Goal: Task Accomplishment & Management: Manage account settings

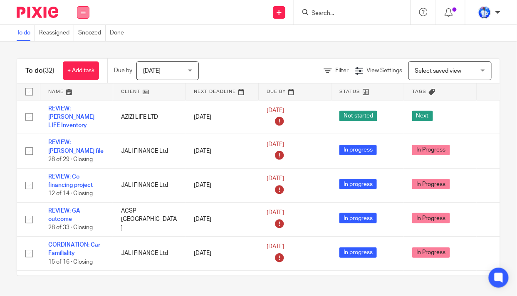
click at [83, 12] on icon at bounding box center [83, 12] width 5 height 5
click at [81, 49] on link "Email" at bounding box center [79, 51] width 14 height 6
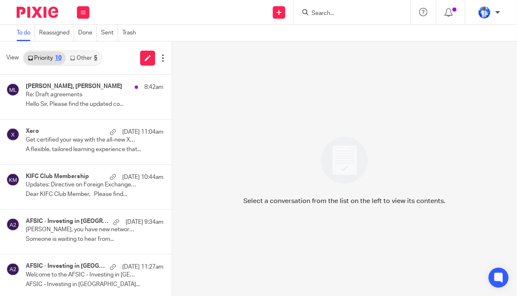
click at [89, 58] on link "Other 5" at bounding box center [83, 58] width 35 height 13
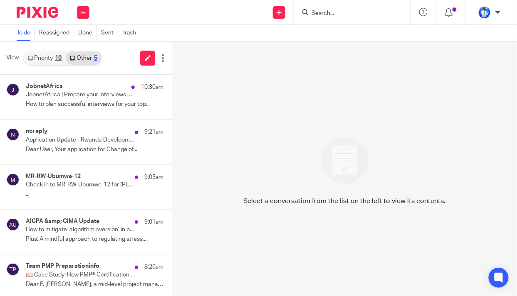
scroll to position [3, 0]
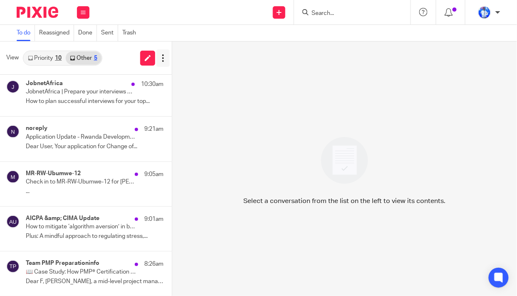
click at [161, 58] on icon at bounding box center [163, 58] width 8 height 8
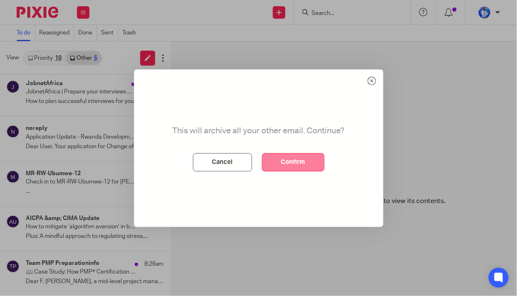
click at [282, 161] on button "Confirm" at bounding box center [293, 162] width 62 height 18
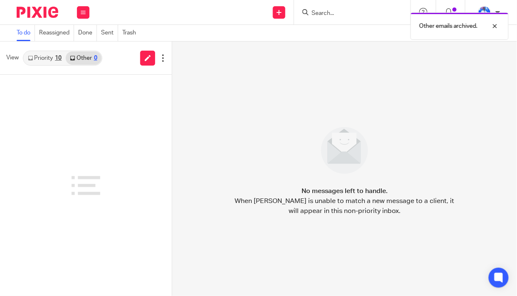
scroll to position [0, 0]
click at [56, 56] on div "10" at bounding box center [58, 58] width 7 height 6
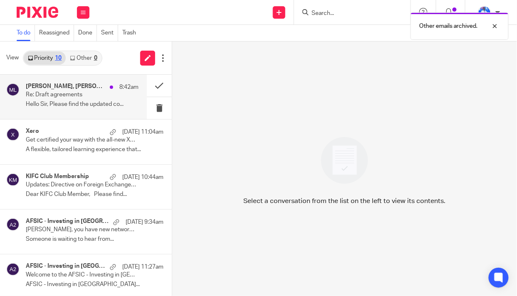
click at [69, 90] on div "Denyse Icyeza, Mary LAMBASHA 8:42am" at bounding box center [82, 87] width 113 height 8
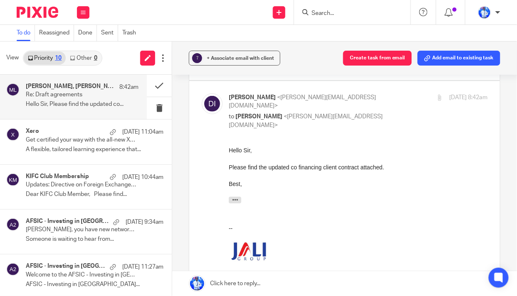
scroll to position [113, 0]
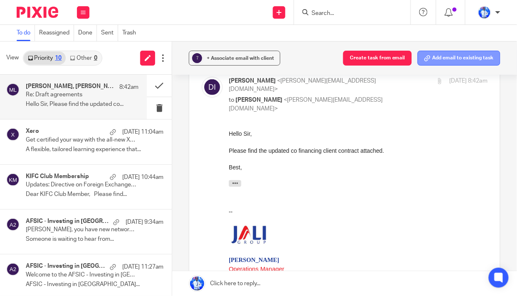
click at [457, 59] on button "Add email to existing task" at bounding box center [458, 58] width 83 height 15
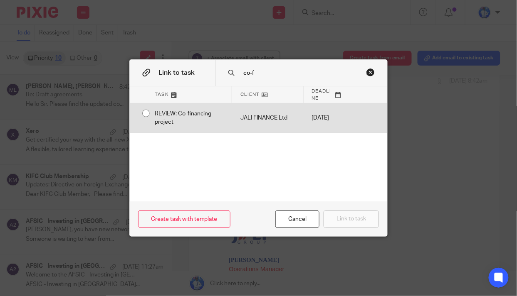
type input "co-f"
click at [225, 118] on div "REVIEW: Co-financing project" at bounding box center [189, 119] width 86 height 30
radio input "true"
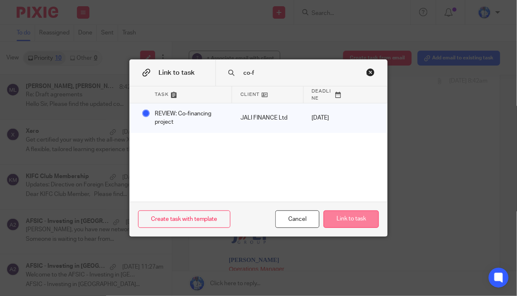
click at [336, 222] on button "Link to task" at bounding box center [350, 220] width 55 height 18
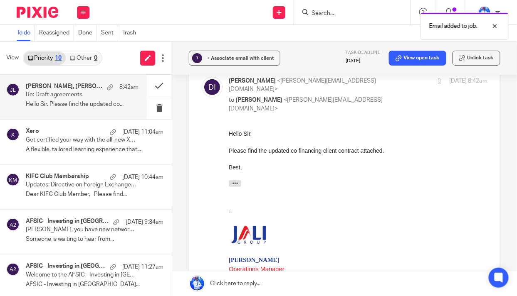
scroll to position [0, 0]
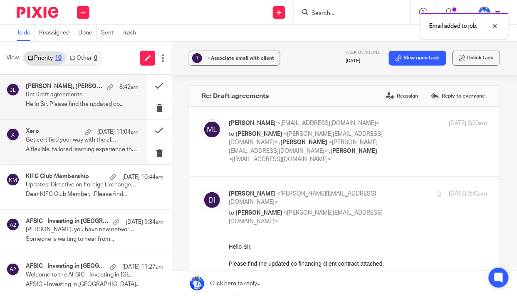
click at [98, 147] on p "A flexible, tailored learning experience that..." at bounding box center [82, 149] width 113 height 7
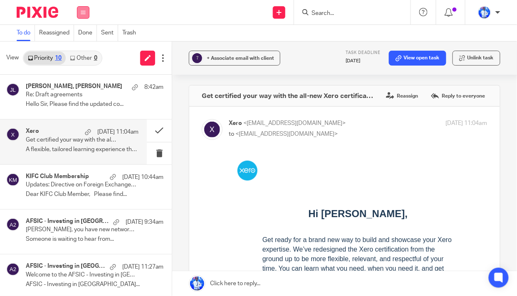
click at [84, 9] on button at bounding box center [83, 12] width 12 height 12
click at [84, 36] on link "Work" at bounding box center [78, 39] width 13 height 6
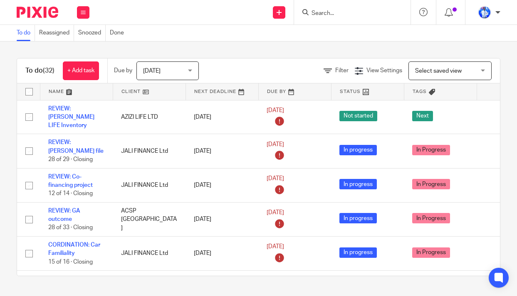
click at [64, 89] on link at bounding box center [76, 92] width 72 height 17
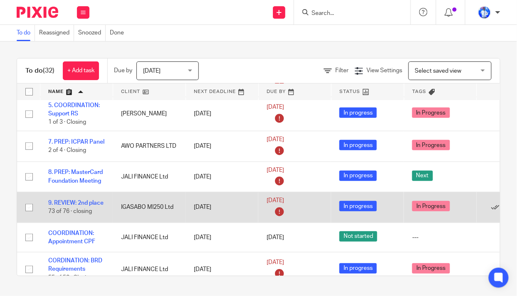
scroll to position [113, 0]
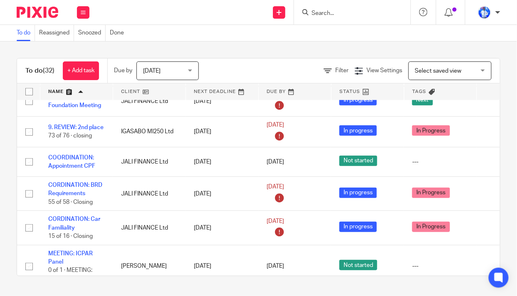
drag, startPoint x: 67, startPoint y: 195, endPoint x: 1, endPoint y: 172, distance: 69.6
click at [1, 172] on div "To do (32) + Add task Due by Today Today Today Tomorrow This week Next week Thi…" at bounding box center [258, 168] width 517 height 252
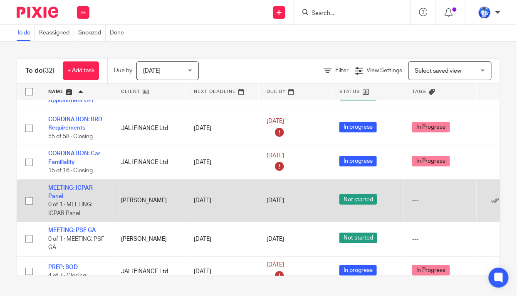
scroll to position [189, 0]
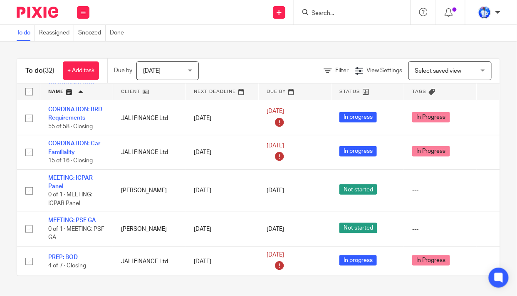
drag, startPoint x: 85, startPoint y: 222, endPoint x: 0, endPoint y: 198, distance: 88.2
click at [0, 198] on div "To do (32) + Add task Due by Today Today Today Tomorrow This week Next week Thi…" at bounding box center [258, 168] width 517 height 252
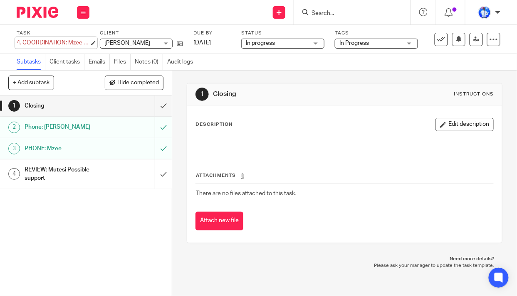
click at [20, 42] on div "4. COORDINATION: Mzee Support Save 4. COORDINATION: Mzee Support" at bounding box center [53, 43] width 73 height 8
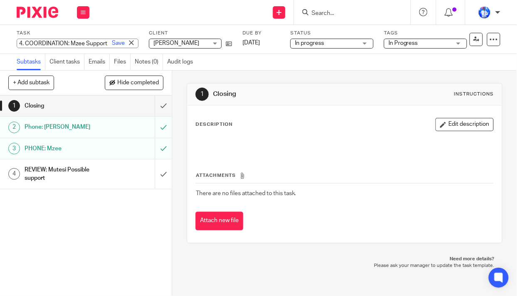
click at [22, 44] on input "4. COORDINATION: Mzee Support" at bounding box center [78, 44] width 122 height 10
type input "3. COORDINATION: Mzee Support"
click at [112, 44] on link "Save" at bounding box center [118, 43] width 13 height 8
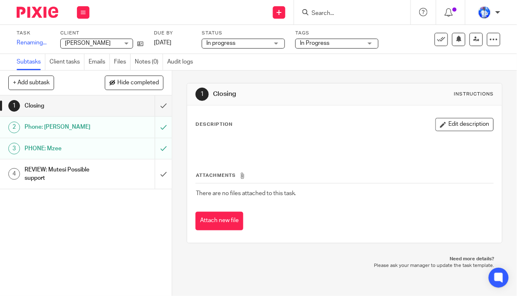
click at [91, 41] on span "[PERSON_NAME]" at bounding box center [88, 43] width 46 height 6
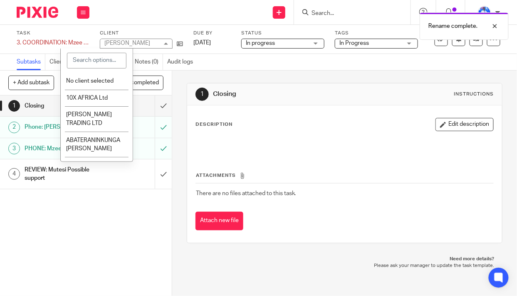
click at [304, 65] on div "Subtasks Client tasks Emails Files Notes (0) Audit logs" at bounding box center [258, 62] width 517 height 17
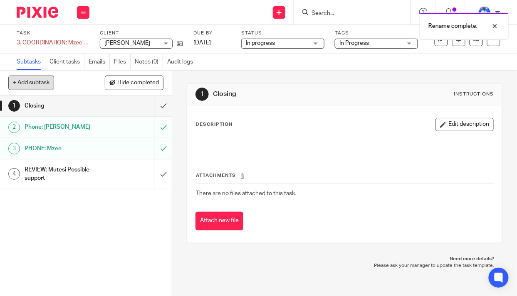
click at [41, 81] on button "+ Add subtask" at bounding box center [31, 83] width 46 height 14
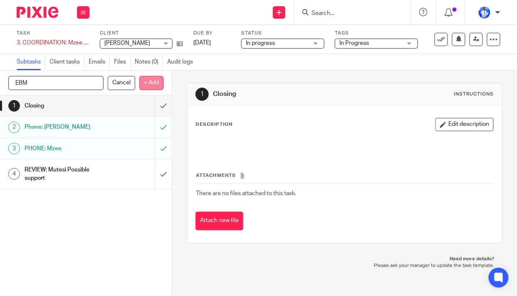
type input "EBM"
click at [159, 86] on p "+ Add" at bounding box center [151, 83] width 24 height 14
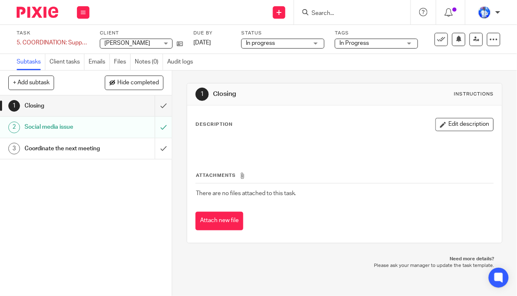
drag, startPoint x: 20, startPoint y: 41, endPoint x: 18, endPoint y: 53, distance: 12.2
click at [20, 41] on div "5. COORDINATION: Support RS Save 5. COORDINATION: Support RS" at bounding box center [53, 43] width 73 height 8
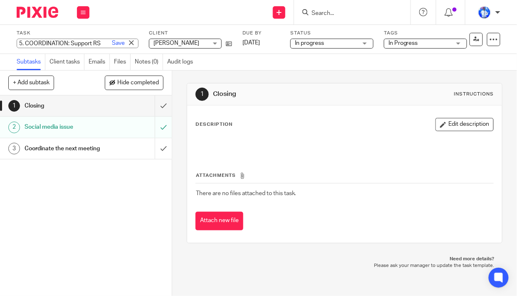
click at [22, 44] on input "5. COORDINATION: Support RS" at bounding box center [78, 44] width 122 height 10
type input "4. COORDINATION: Support RS"
click at [112, 43] on link "Save" at bounding box center [118, 43] width 13 height 8
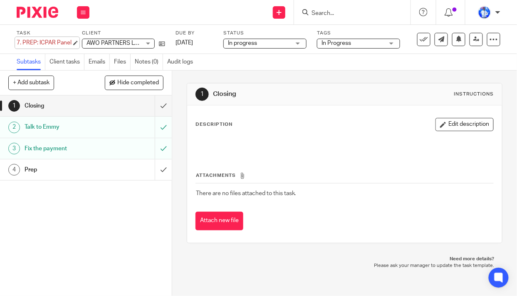
click at [20, 42] on div "7. PREP: ICPAR Panel Save 7. PREP: ICPAR Panel" at bounding box center [44, 43] width 55 height 8
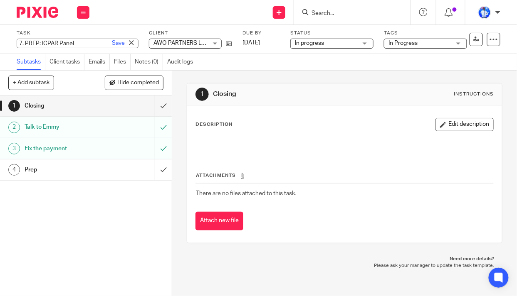
click at [22, 43] on input "7. PREP: ICPAR Panel" at bounding box center [78, 44] width 122 height 10
type input "8. PREP: ICPAR Panel"
click at [112, 43] on link "Save" at bounding box center [118, 43] width 13 height 8
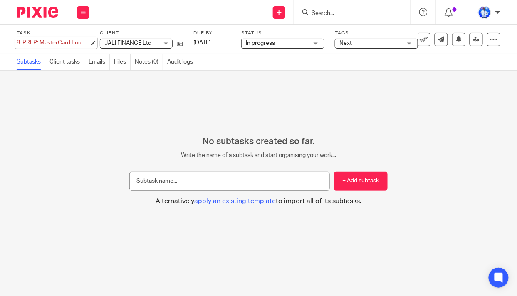
click at [20, 43] on div "8. PREP: MasterCard Foundation Meeting Save 8. PREP: MasterCard Foundation Meet…" at bounding box center [53, 43] width 73 height 8
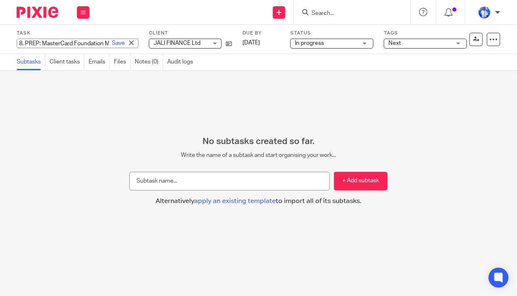
click at [22, 43] on input "8. PREP: MasterCard Foundation Meeting" at bounding box center [78, 44] width 122 height 10
type input "1. PREP: MasterCard Foundation Meeting"
click at [112, 44] on link "Save" at bounding box center [118, 43] width 13 height 8
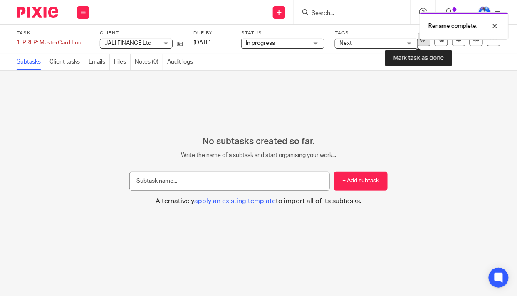
click at [422, 41] on icon at bounding box center [424, 39] width 8 height 8
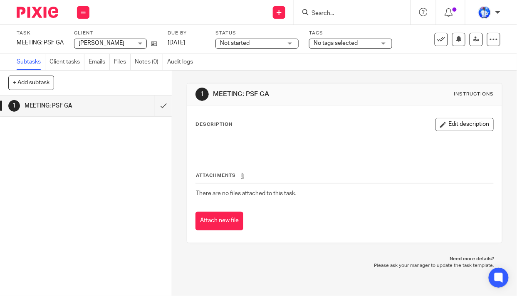
click at [113, 43] on span "[PERSON_NAME]" at bounding box center [102, 43] width 46 height 6
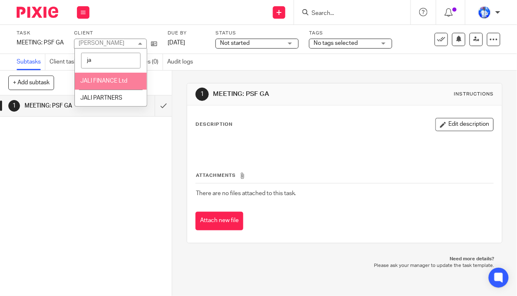
type input "ja"
click at [108, 79] on span "JALI FINANCE Ltd" at bounding box center [103, 81] width 47 height 6
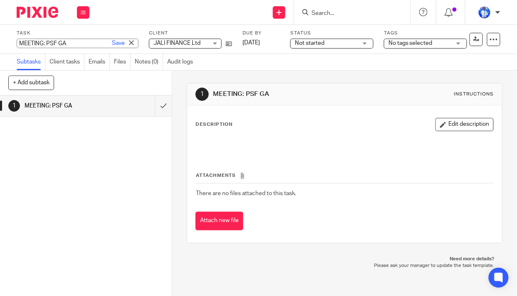
click at [69, 44] on input "MEETING: PSF GA" at bounding box center [78, 44] width 122 height 10
click at [38, 44] on input "MEETING: MasterCard Foundation" at bounding box center [78, 44] width 122 height 10
type input "2. MEETING: MasterCard Foundation"
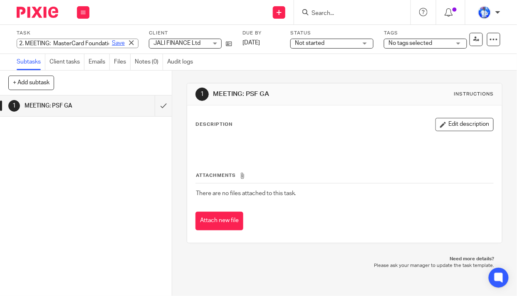
click at [112, 43] on link "Save" at bounding box center [118, 43] width 13 height 8
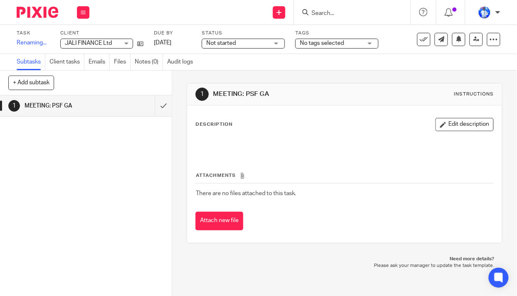
click at [252, 43] on span "Not started" at bounding box center [237, 43] width 62 height 9
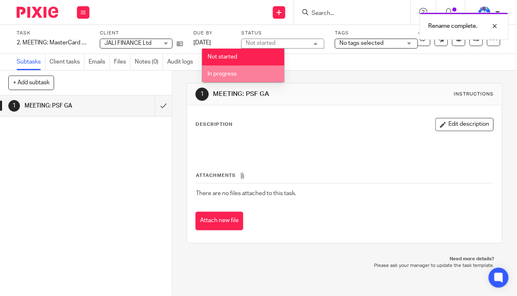
click at [252, 77] on li "In progress" at bounding box center [243, 74] width 82 height 17
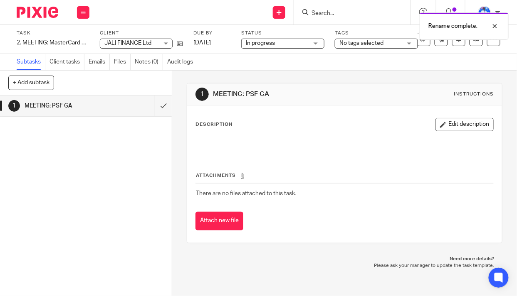
click at [376, 46] on span "No tags selected" at bounding box center [361, 43] width 44 height 6
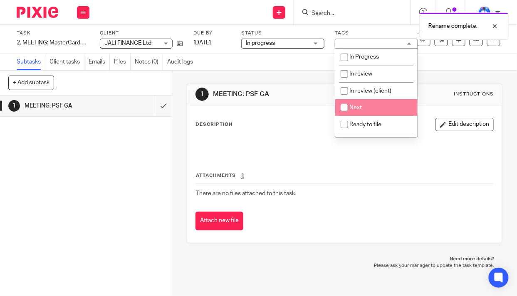
click at [364, 114] on li "Next" at bounding box center [376, 107] width 82 height 17
checkbox input "true"
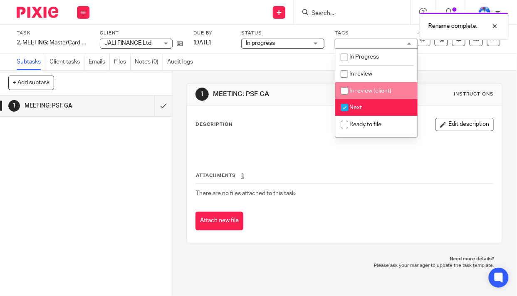
click at [450, 64] on div "Subtasks Client tasks Emails Files Notes (0) Audit logs" at bounding box center [258, 62] width 517 height 17
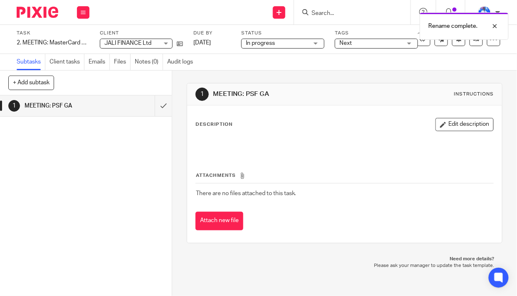
click at [419, 40] on div "Rename complete." at bounding box center [384, 24] width 250 height 32
click at [420, 42] on icon at bounding box center [424, 39] width 8 height 8
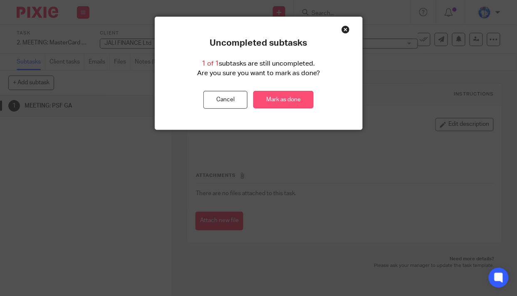
click at [269, 100] on link "Mark as done" at bounding box center [283, 100] width 60 height 18
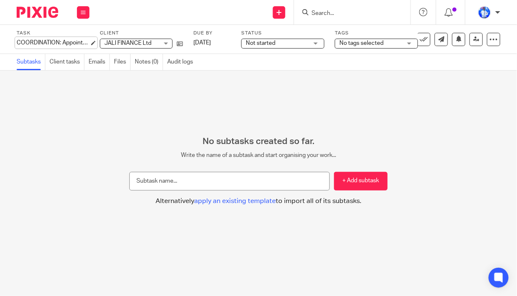
click at [17, 42] on div "COORDINATION: Appointment CPF Save COORDINATION: Appointment CPF" at bounding box center [53, 43] width 73 height 8
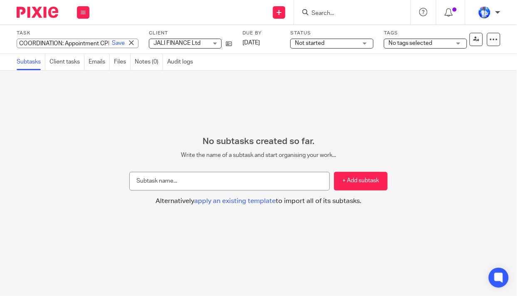
click at [18, 43] on input "COORDINATION: Appointment CPF" at bounding box center [78, 44] width 122 height 10
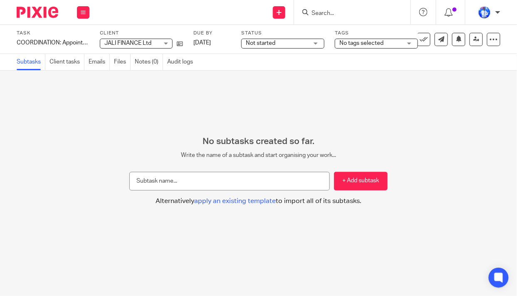
click at [103, 15] on div "Send new email Create task Add client Get Support Contact Support Help Document…" at bounding box center [307, 12] width 419 height 25
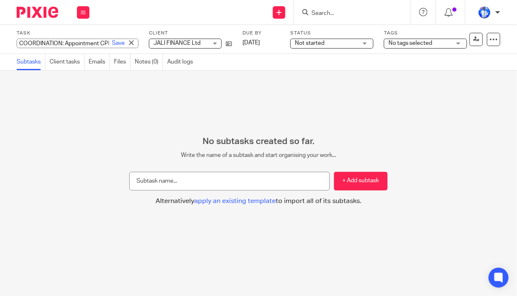
click at [17, 42] on div "COORDINATION: Appointment CPF Save COORDINATION: Appointment CPF" at bounding box center [78, 44] width 122 height 10
click at [18, 44] on input "COORDINATION: Appointment CPF" at bounding box center [78, 44] width 122 height 10
type input "7. COORDINATION: Appointment CPF"
click at [112, 43] on link "Save" at bounding box center [118, 43] width 13 height 8
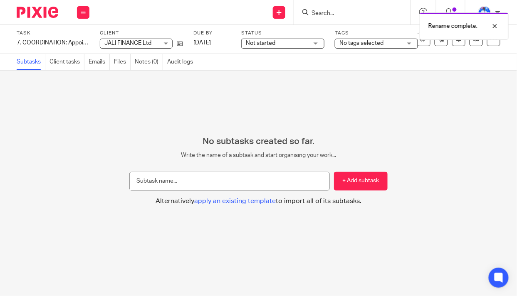
click at [267, 44] on span "Not started" at bounding box center [261, 43] width 30 height 6
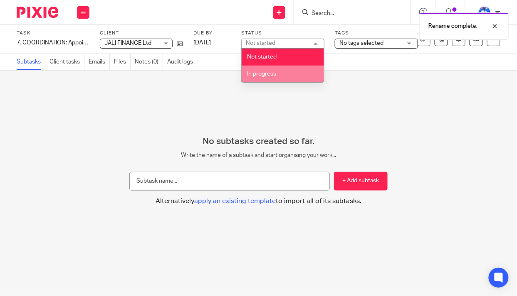
click at [270, 80] on li "In progress" at bounding box center [283, 74] width 82 height 17
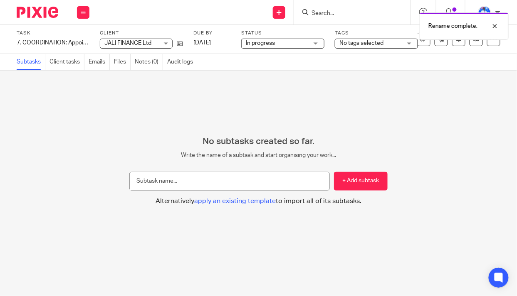
click at [376, 42] on span "No tags selected" at bounding box center [361, 43] width 44 height 6
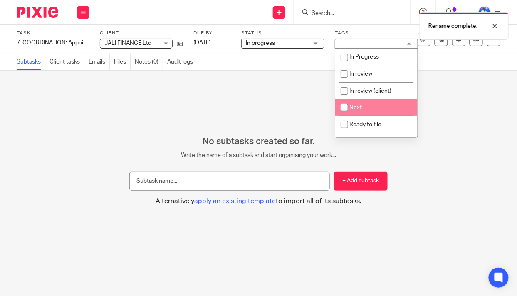
click at [358, 108] on span "Next" at bounding box center [355, 108] width 12 height 6
checkbox input "true"
click at [133, 55] on ul "Subtasks Client tasks Emails Files Notes (0) Audit logs" at bounding box center [109, 62] width 185 height 16
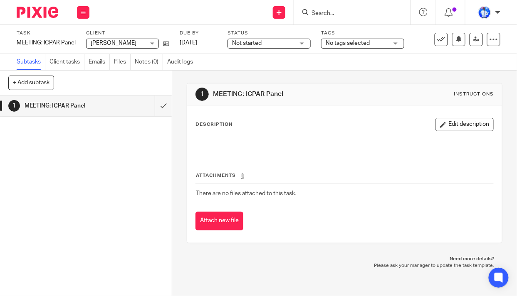
click at [16, 42] on div "Task MEETING: ICPAR Panel Save MEETING: ICPAR Panel 0 /1 Client [PERSON_NAME] […" at bounding box center [258, 39] width 517 height 29
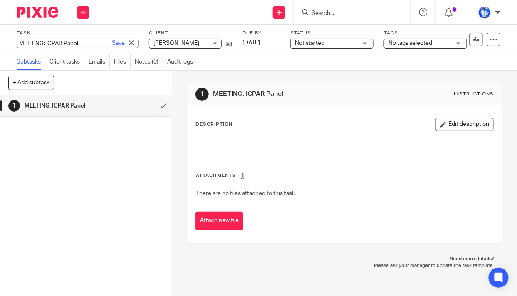
click at [17, 42] on input "MEETING: ICPAR Panel" at bounding box center [78, 44] width 122 height 10
type input "10. MEETING: ICPAR Panel"
click at [112, 44] on link "Save" at bounding box center [118, 43] width 13 height 8
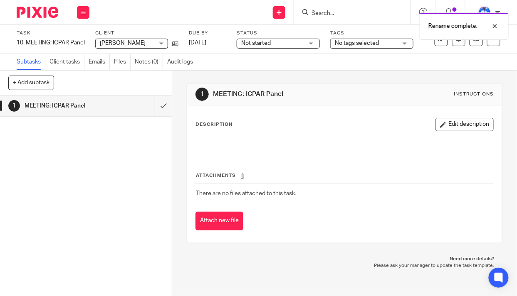
click at [286, 45] on span "Not started" at bounding box center [272, 43] width 62 height 9
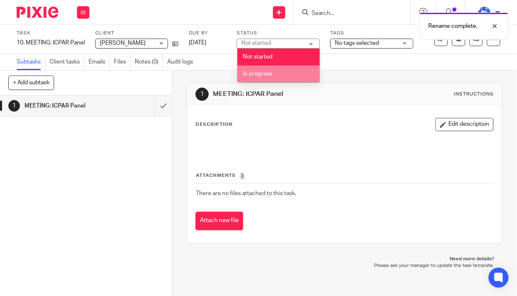
click at [277, 77] on li "In progress" at bounding box center [278, 74] width 82 height 17
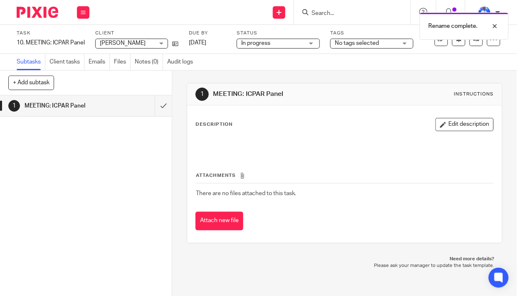
click at [358, 44] on span "No tags selected" at bounding box center [357, 43] width 44 height 6
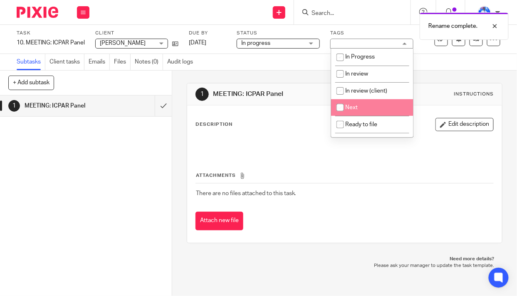
click at [357, 107] on span "Next" at bounding box center [351, 108] width 12 height 6
checkbox input "true"
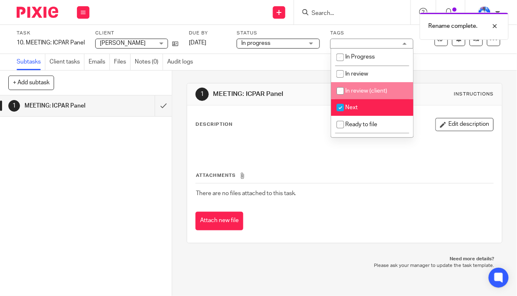
click at [235, 14] on div "Send new email Create task Add client Get Support Contact Support Help Document…" at bounding box center [307, 12] width 419 height 25
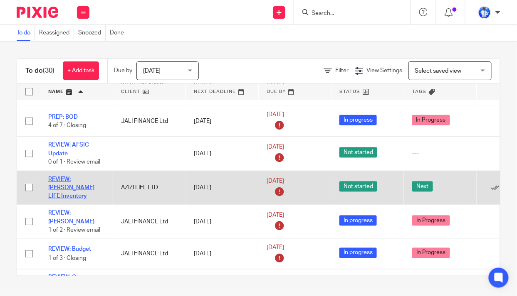
scroll to position [302, 0]
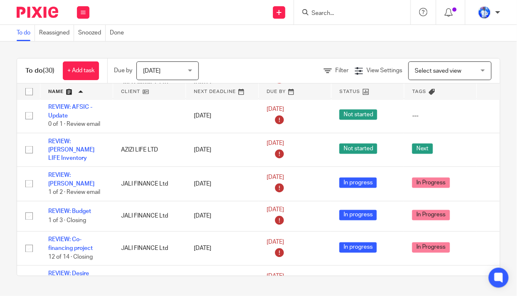
drag, startPoint x: 62, startPoint y: 209, endPoint x: 0, endPoint y: 180, distance: 68.3
click at [0, 180] on div "To do (30) + Add task Due by Today Today Today Tomorrow This week Next week Thi…" at bounding box center [258, 168] width 517 height 252
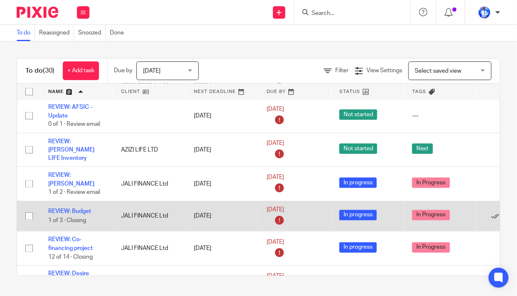
scroll to position [378, 0]
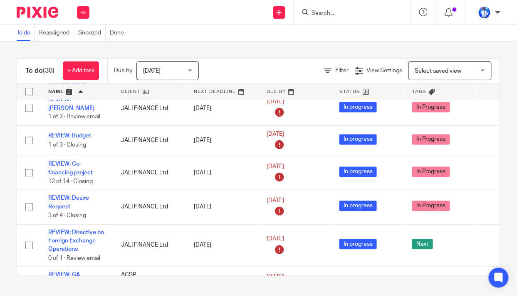
drag, startPoint x: 61, startPoint y: 203, endPoint x: 2, endPoint y: 227, distance: 63.2
click at [2, 227] on div "To do (30) + Add task Due by Today Today Today Tomorrow This week Next week Thi…" at bounding box center [258, 168] width 517 height 252
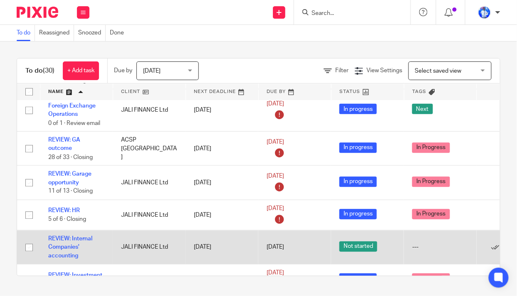
scroll to position [529, 0]
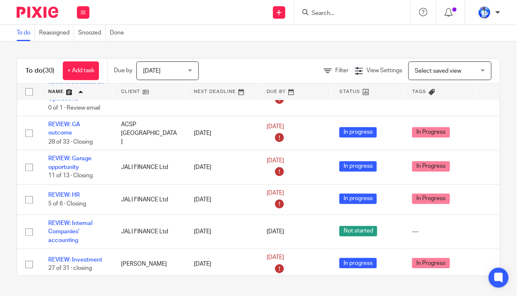
drag, startPoint x: 72, startPoint y: 199, endPoint x: 3, endPoint y: 195, distance: 68.3
click at [3, 195] on div "To do (30) + Add task Due by Today Today Today Tomorrow This week Next week Thi…" at bounding box center [258, 168] width 517 height 252
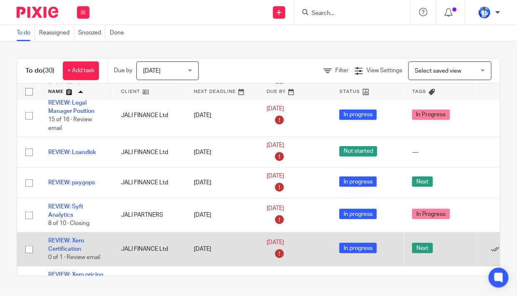
scroll to position [860, 0]
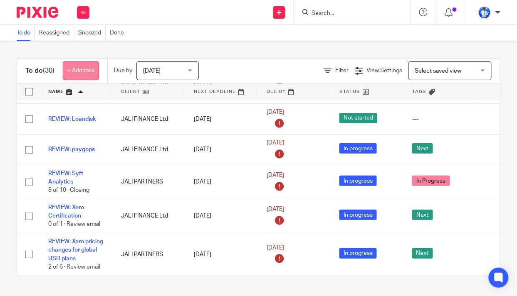
click at [92, 65] on link "+ Add task" at bounding box center [81, 71] width 36 height 19
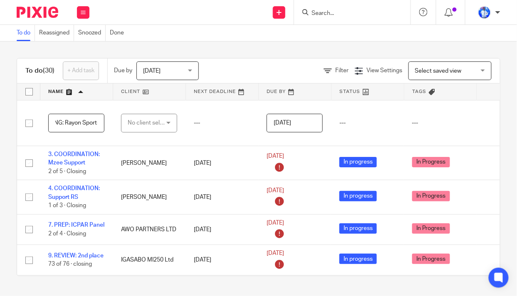
scroll to position [0, 21]
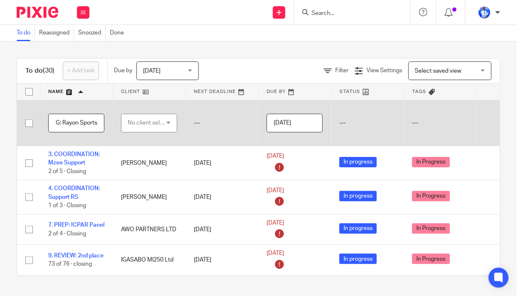
click at [146, 122] on div "No client selected" at bounding box center [147, 122] width 39 height 17
drag, startPoint x: 84, startPoint y: 122, endPoint x: 148, endPoint y: 125, distance: 64.5
click at [148, 125] on tr "MEETING: Rayon Sports No client selected No client selected 10X AFRICA Ltd AANI…" at bounding box center [283, 123] width 532 height 46
type input "MEETING: [GEOGRAPHIC_DATA]"
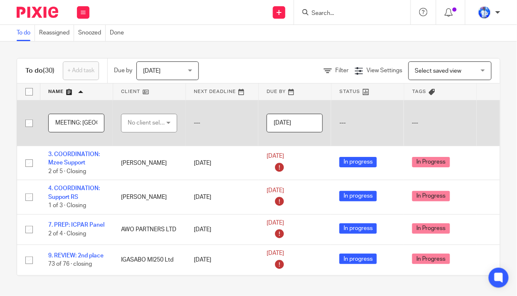
click at [134, 123] on div "No client selected" at bounding box center [147, 122] width 39 height 17
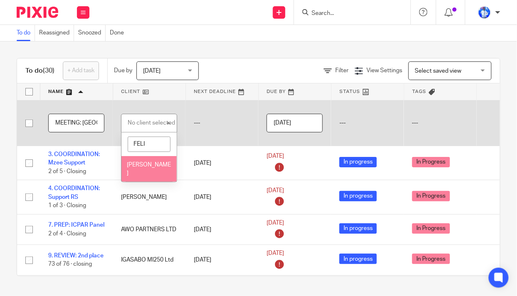
type input "FELI"
click at [142, 166] on li "[PERSON_NAME]" at bounding box center [148, 168] width 55 height 25
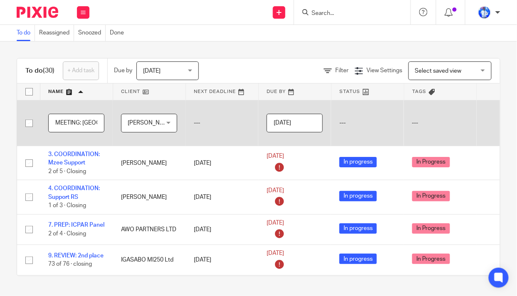
scroll to position [0, 71]
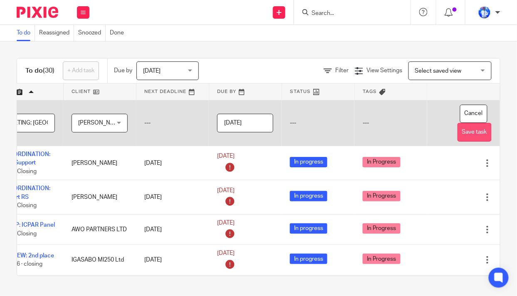
click at [459, 133] on button "Save task" at bounding box center [474, 132] width 34 height 19
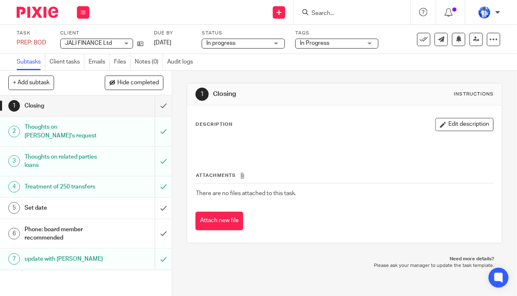
click at [15, 41] on div "Task PREP: BOD Save PREP: BOD 4 /7 Client JALI FINANCE Ltd JALI FINANCE Ltd No …" at bounding box center [258, 39] width 517 height 29
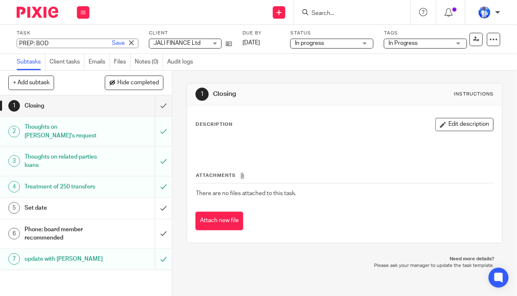
click at [18, 42] on input "PREP: BOD" at bounding box center [78, 44] width 122 height 10
type input "15. PREP: BOD"
click at [112, 41] on link "Save" at bounding box center [118, 43] width 13 height 8
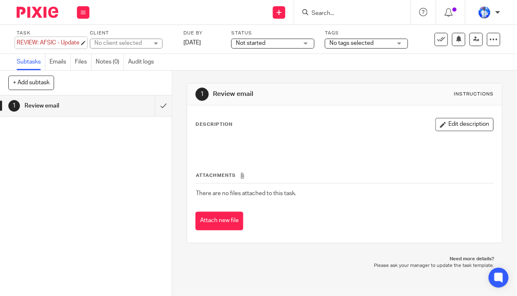
click at [18, 42] on div "REVIEW: AFSIC - Update Save REVIEW: AFSIC - Update" at bounding box center [48, 43] width 63 height 8
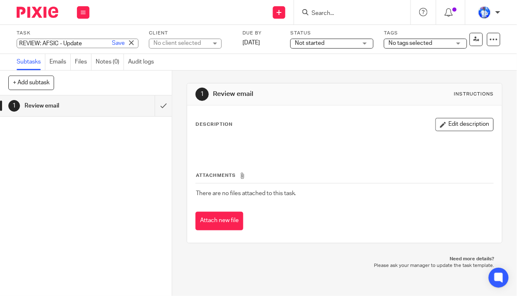
click at [18, 42] on input "REVIEW: AFSIC - Update" at bounding box center [78, 44] width 122 height 10
type input "14. REVIEW: AFSIC - Update"
click at [112, 44] on link "Save" at bounding box center [118, 43] width 13 height 8
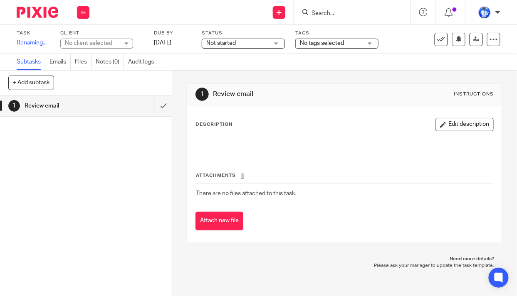
click at [112, 41] on div "No client selected" at bounding box center [92, 43] width 54 height 8
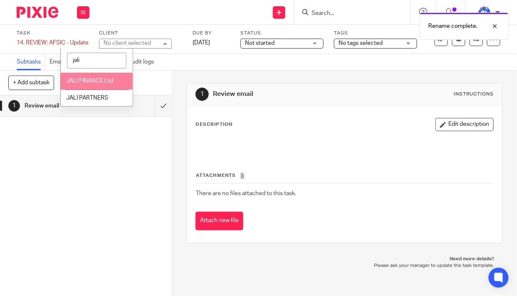
type input "jali"
click at [93, 77] on li "JALI FINANCE Ltd" at bounding box center [97, 81] width 72 height 17
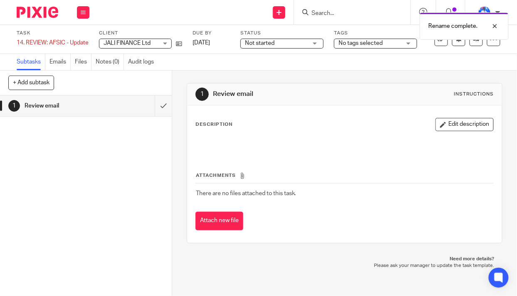
click at [278, 45] on span "Not started" at bounding box center [276, 43] width 62 height 9
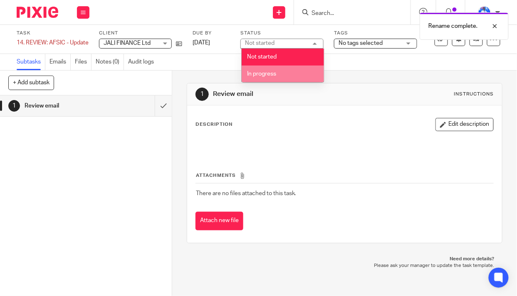
click at [277, 74] on li "In progress" at bounding box center [283, 74] width 82 height 17
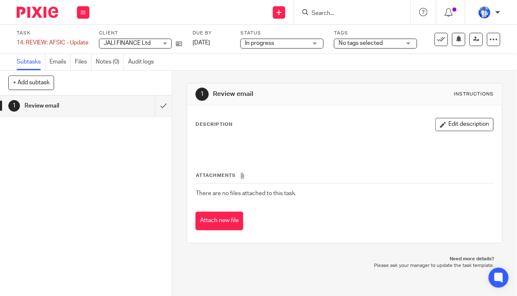
click at [377, 42] on span "No tags selected" at bounding box center [360, 43] width 44 height 6
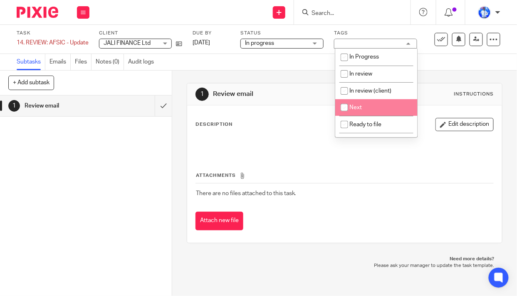
click at [365, 108] on li "Next" at bounding box center [376, 107] width 82 height 17
checkbox input "true"
click at [248, 57] on div "Subtasks Emails Files Notes (0) Audit logs" at bounding box center [258, 62] width 517 height 17
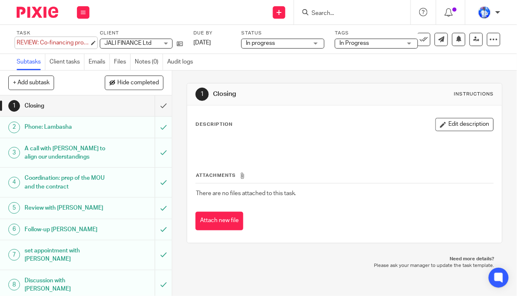
click at [18, 42] on div "REVIEW: Co-financing project Save REVIEW: Co-financing project" at bounding box center [53, 43] width 73 height 8
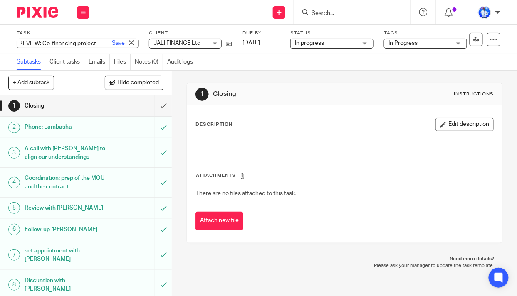
click at [18, 42] on input "REVIEW: Co-financing project" at bounding box center [78, 44] width 122 height 10
type input "6. REVIEW: Co-financing project"
click at [112, 44] on link "Save" at bounding box center [118, 43] width 13 height 8
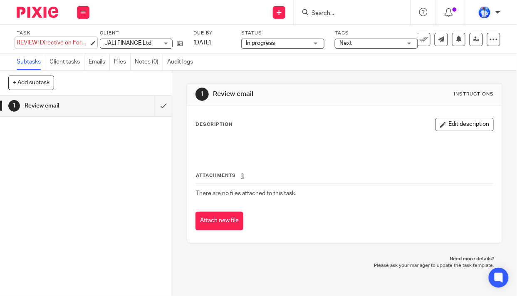
click at [17, 42] on div "REVIEW: Directive on Foreign Exchange Operations Save REVIEW: Directive on Fore…" at bounding box center [53, 43] width 73 height 8
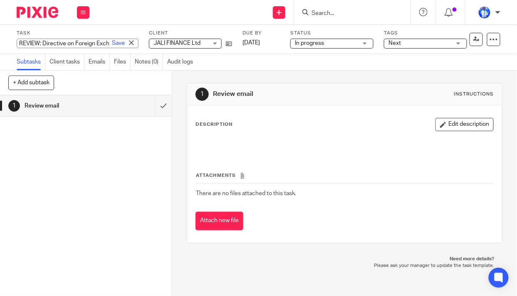
click at [17, 43] on input "REVIEW: Directive on Foreign Exchange Operations" at bounding box center [78, 44] width 122 height 10
type input "13. REVIEW: Directive on Foreign Exchange Operations"
click at [112, 44] on link "Save" at bounding box center [118, 43] width 13 height 8
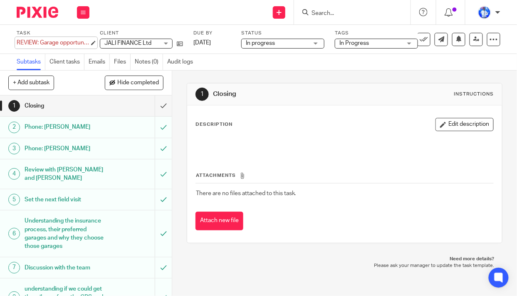
click at [17, 42] on div "REVIEW: Garage opportunity Save REVIEW: Garage opportunity" at bounding box center [53, 43] width 73 height 8
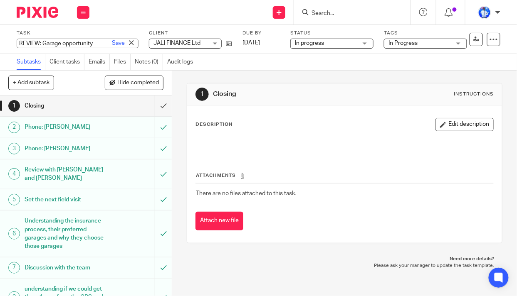
click at [18, 43] on input "REVIEW: Garage opportunity" at bounding box center [78, 44] width 122 height 10
type input "11. REVIEW: Garage opportunity"
click at [112, 45] on link "Save" at bounding box center [118, 43] width 13 height 8
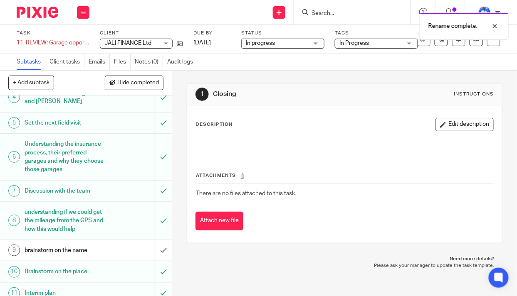
scroll to position [143, 0]
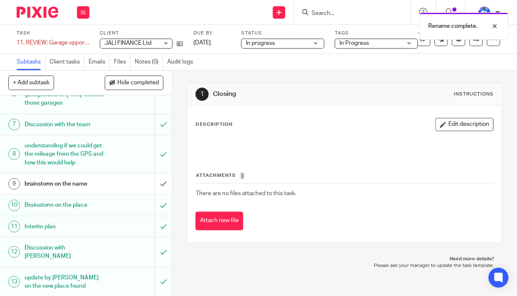
click at [27, 81] on button "+ Add subtask" at bounding box center [31, 83] width 46 height 14
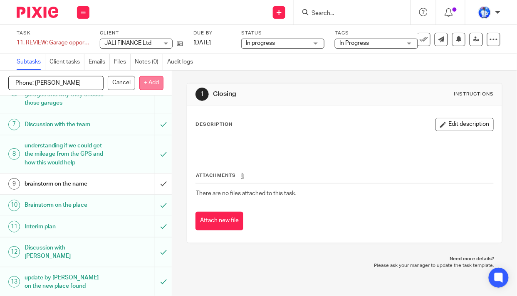
type input "Phone: Alice"
click at [150, 81] on p "+ Add" at bounding box center [151, 83] width 24 height 14
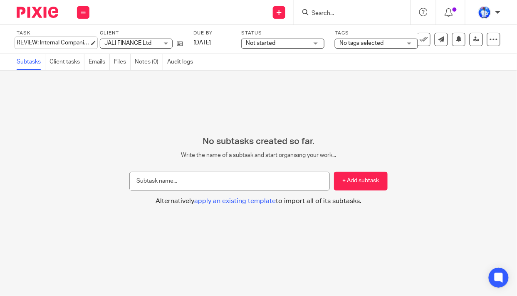
click at [18, 42] on div "REVIEW: Internal Companies' accounting Save REVIEW: Internal Companies' account…" at bounding box center [53, 43] width 73 height 8
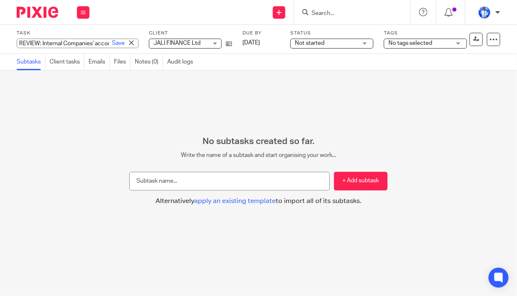
click at [18, 44] on input "REVIEW: Internal Companies' accounting" at bounding box center [78, 44] width 122 height 10
type input "5. REVIEW: Internal Companies' accounting"
click at [112, 42] on link "Save" at bounding box center [118, 43] width 13 height 8
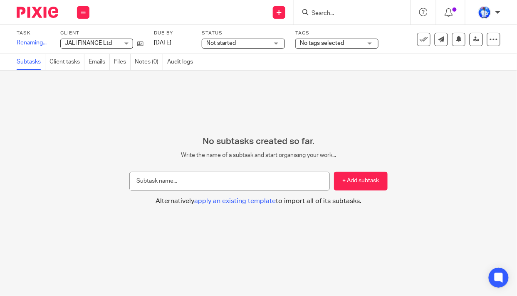
click at [233, 42] on span "Not started" at bounding box center [221, 43] width 30 height 6
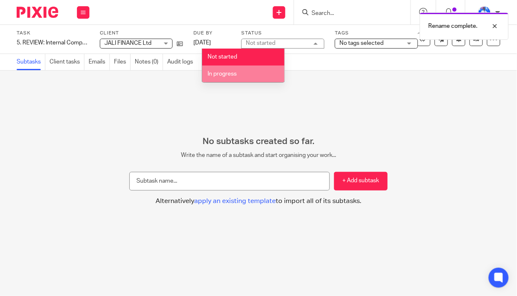
click at [235, 77] on span "In progress" at bounding box center [221, 74] width 29 height 6
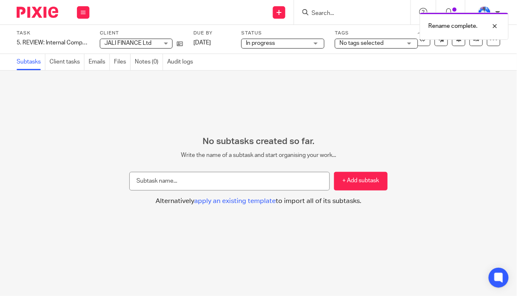
click at [380, 42] on span "No tags selected" at bounding box center [361, 43] width 44 height 6
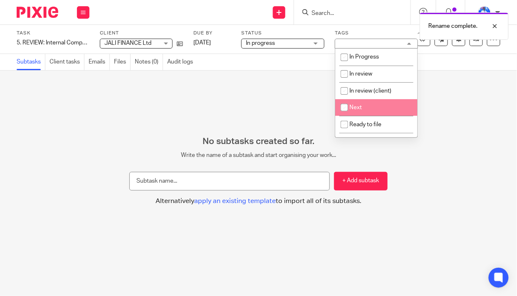
click at [374, 108] on li "Next" at bounding box center [376, 107] width 82 height 17
checkbox input "true"
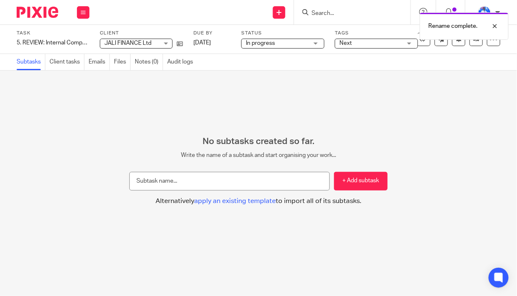
click at [268, 91] on div "No subtasks created so far. Write the name of a subtask and start organising yo…" at bounding box center [258, 184] width 517 height 226
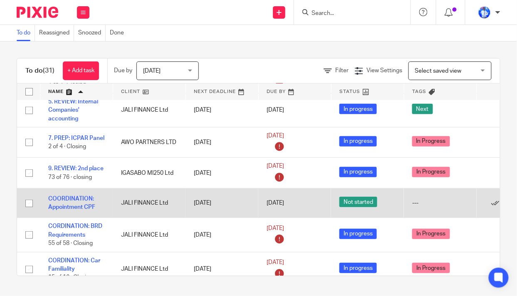
scroll to position [189, 0]
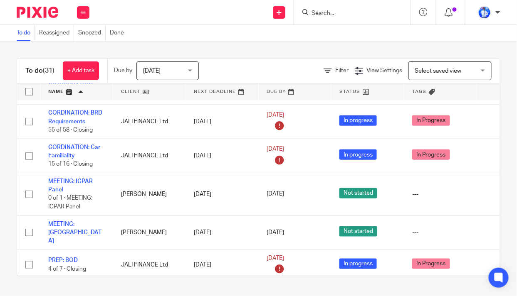
drag, startPoint x: 70, startPoint y: 187, endPoint x: 0, endPoint y: 166, distance: 72.8
click at [0, 166] on div "To do (31) + Add task Due by [DATE] [DATE] [DATE] [DATE] This week Next week Th…" at bounding box center [258, 168] width 517 height 252
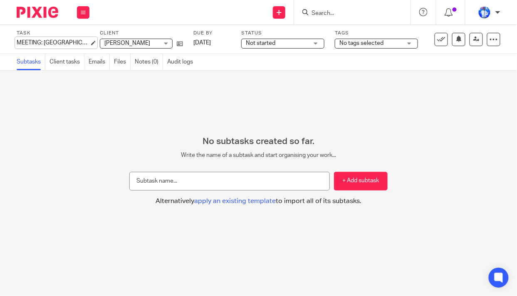
click at [20, 42] on div "MEETING: RS Save MEETING: RS" at bounding box center [53, 43] width 73 height 8
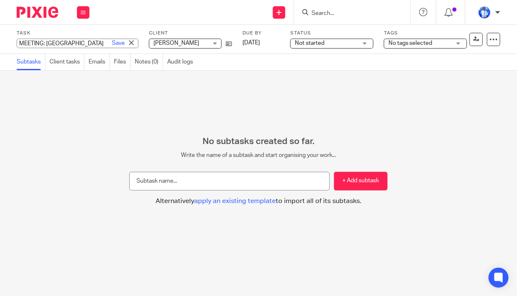
click at [19, 42] on input "MEETING: [GEOGRAPHIC_DATA]" at bounding box center [78, 44] width 122 height 10
type input "12. MEETING: RS"
click at [112, 42] on link "Save" at bounding box center [118, 43] width 13 height 8
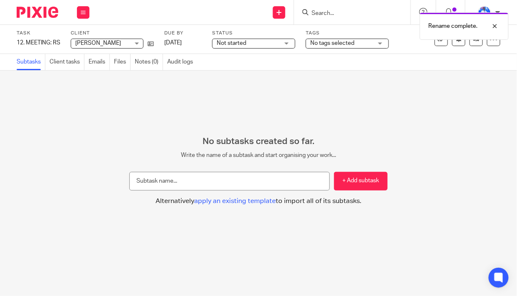
click at [251, 44] on span "Not started" at bounding box center [248, 43] width 62 height 9
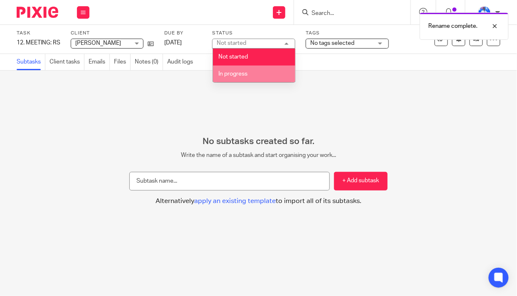
click at [245, 77] on li "In progress" at bounding box center [254, 74] width 82 height 17
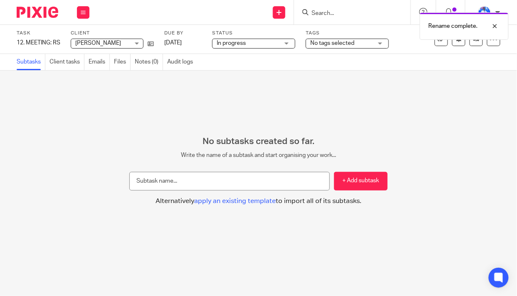
click at [350, 43] on span "No tags selected" at bounding box center [332, 43] width 44 height 6
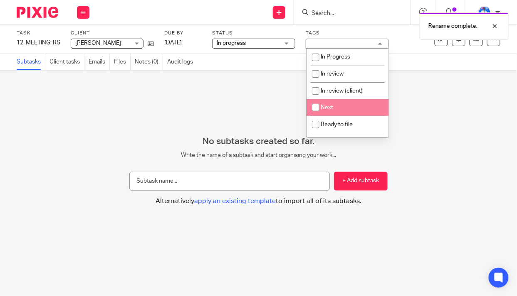
click at [339, 108] on li "Next" at bounding box center [347, 107] width 82 height 17
checkbox input "true"
click at [224, 93] on div "No subtasks created so far. Write the name of a subtask and start organising yo…" at bounding box center [258, 184] width 517 height 226
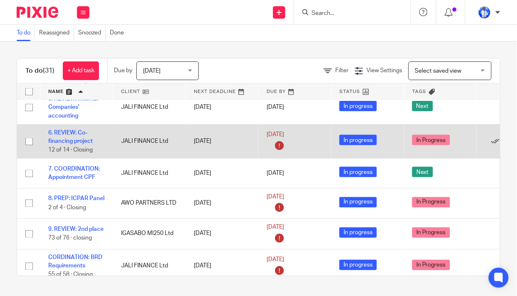
scroll to position [302, 0]
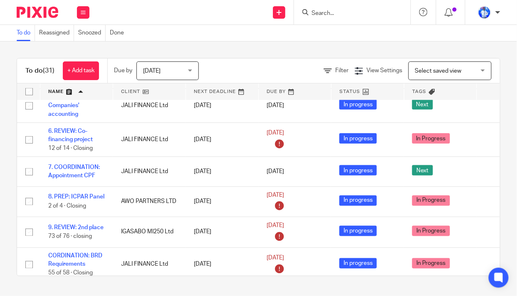
click at [166, 41] on div "To do Reassigned Snoozed Done" at bounding box center [258, 33] width 517 height 17
